Goal: Task Accomplishment & Management: Complete application form

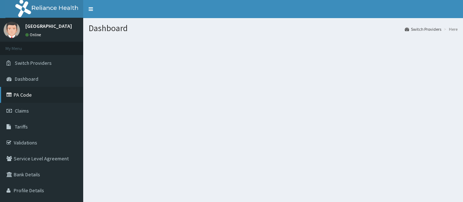
click at [35, 98] on link "PA Code" at bounding box center [41, 95] width 83 height 16
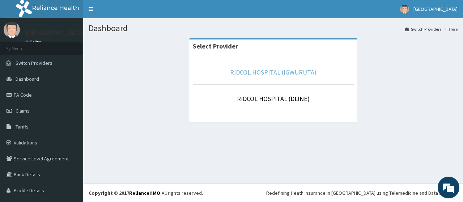
click at [241, 72] on link "RIDCOL HOSPITAL (IGWURUTA)" at bounding box center [273, 72] width 86 height 8
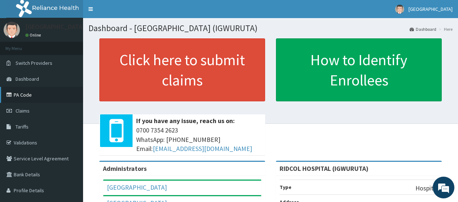
click at [36, 93] on link "PA Code" at bounding box center [41, 95] width 83 height 16
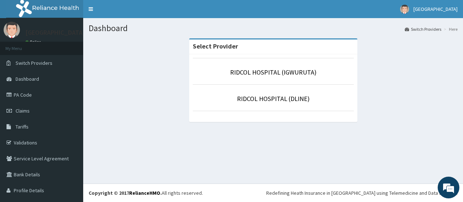
click at [242, 67] on li "RIDCOL HOSPITAL (IGWURUTA)" at bounding box center [273, 71] width 161 height 27
click at [243, 71] on link "RIDCOL HOSPITAL (IGWURUTA)" at bounding box center [273, 72] width 86 height 8
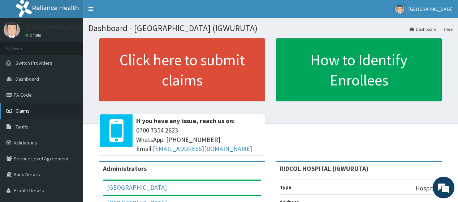
click at [36, 108] on link "Claims" at bounding box center [41, 111] width 83 height 16
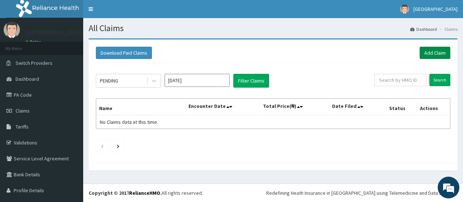
click at [437, 55] on link "Add Claim" at bounding box center [434, 53] width 31 height 12
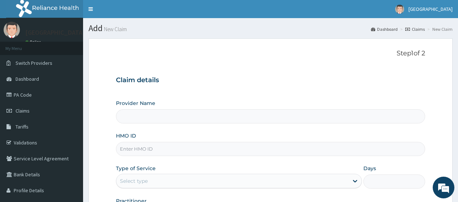
type input "RIDCOL HOSPITAL (IGWURUTA)"
click at [136, 147] on input "HMO ID" at bounding box center [270, 149] width 309 height 14
paste input "CYU/10046/A"
type input "CYU/10046/A"
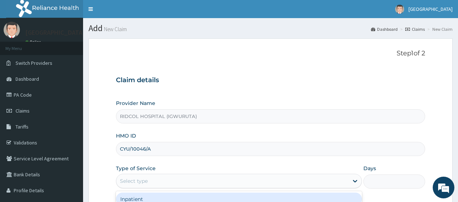
click at [140, 180] on div "Select type" at bounding box center [134, 180] width 28 height 7
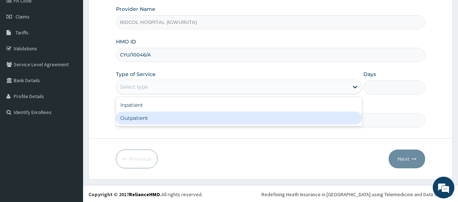
click at [205, 123] on div "Outpatient" at bounding box center [239, 117] width 246 height 13
type input "1"
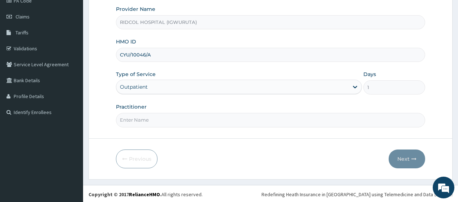
click at [173, 121] on input "Practitioner" at bounding box center [270, 120] width 309 height 14
type input "DR HAMMED G. ADEKOLA"
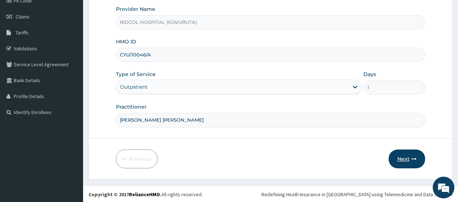
click at [406, 159] on button "Next" at bounding box center [407, 158] width 37 height 19
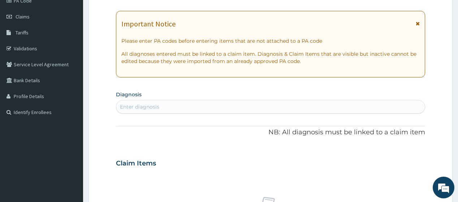
scroll to position [0, 0]
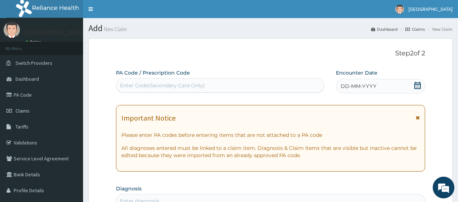
click at [165, 80] on div "Enter Code(Secondary Care Only)" at bounding box center [219, 86] width 207 height 12
paste input "PA/CB8686"
type input "PA/CB8686"
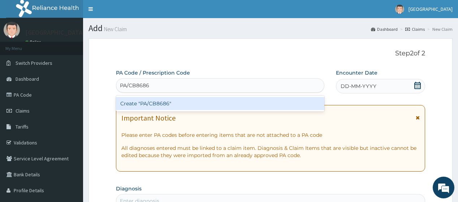
click at [171, 104] on div "Create "PA/CB8686"" at bounding box center [220, 103] width 208 height 13
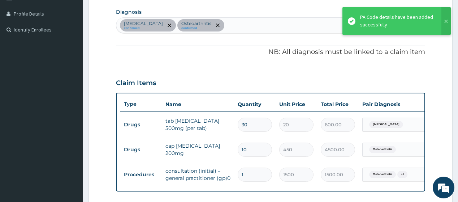
scroll to position [338, 0]
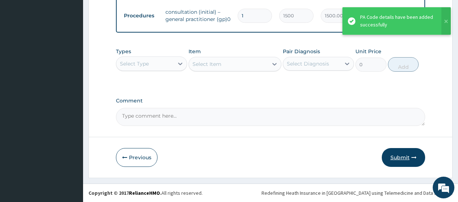
click at [397, 156] on button "Submit" at bounding box center [403, 157] width 43 height 19
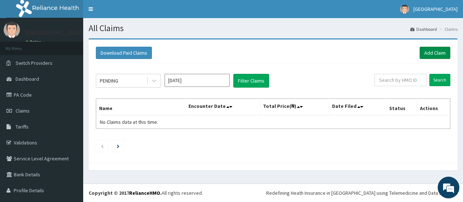
click at [420, 52] on link "Add Claim" at bounding box center [434, 53] width 31 height 12
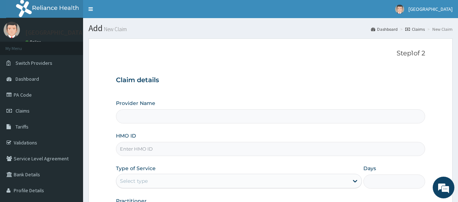
click at [159, 155] on input "HMO ID" at bounding box center [270, 149] width 309 height 14
type input "RIDCOL HOSPITAL (IGWURUTA)"
click at [161, 150] on input "HMO ID" at bounding box center [270, 149] width 309 height 14
paste input "cyu/10046/d"
type input "CYU/10046/D"
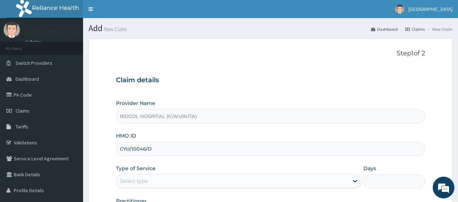
click at [162, 179] on div "Select type" at bounding box center [232, 181] width 232 height 12
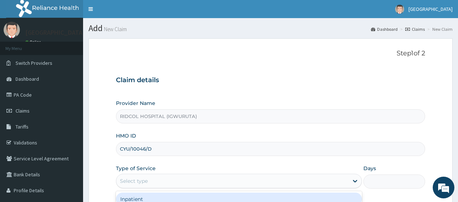
scroll to position [94, 0]
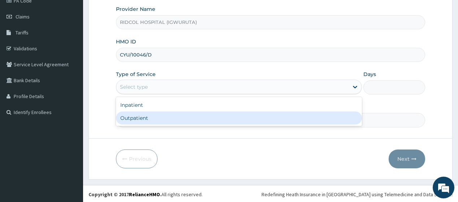
click at [215, 119] on div "Outpatient" at bounding box center [239, 117] width 246 height 13
type input "1"
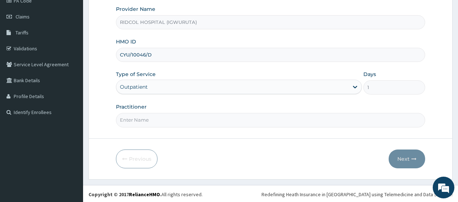
click at [187, 119] on input "Practitioner" at bounding box center [270, 120] width 309 height 14
type input "DR HAMMED G. ADEKOLA"
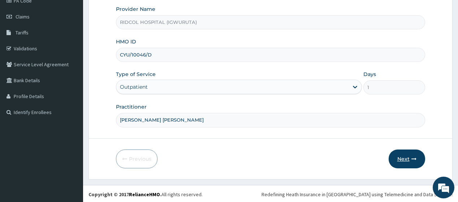
click at [409, 156] on button "Next" at bounding box center [407, 158] width 37 height 19
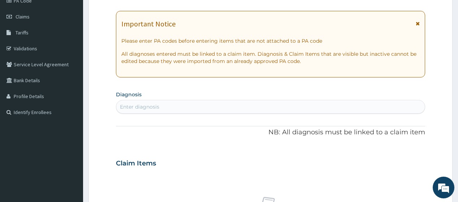
scroll to position [0, 0]
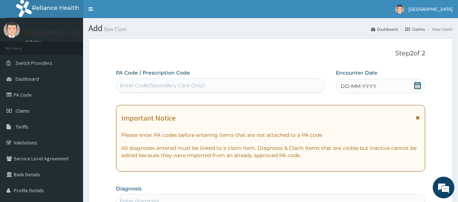
click at [236, 85] on div "Enter Code(Secondary Care Only)" at bounding box center [219, 86] width 207 height 12
click at [197, 83] on div "Enter Code(Secondary Care Only)" at bounding box center [162, 85] width 85 height 7
paste input "PA/97A09F"
type input "PA/97A09F"
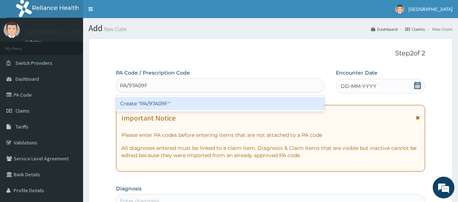
click at [203, 107] on div "Create "PA/97A09F"" at bounding box center [220, 103] width 208 height 13
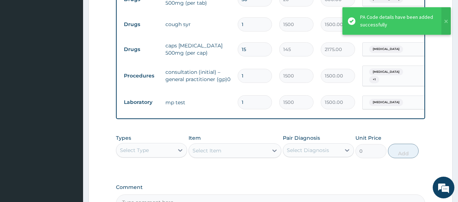
scroll to position [415, 0]
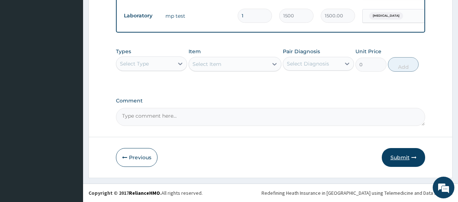
click at [391, 156] on button "Submit" at bounding box center [403, 157] width 43 height 19
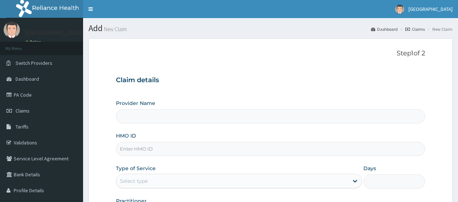
scroll to position [94, 0]
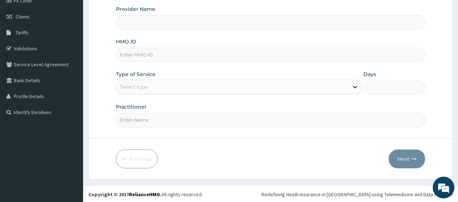
type input "RIDCOL HOSPITAL (IGWURUTA)"
